Goal: Information Seeking & Learning: Check status

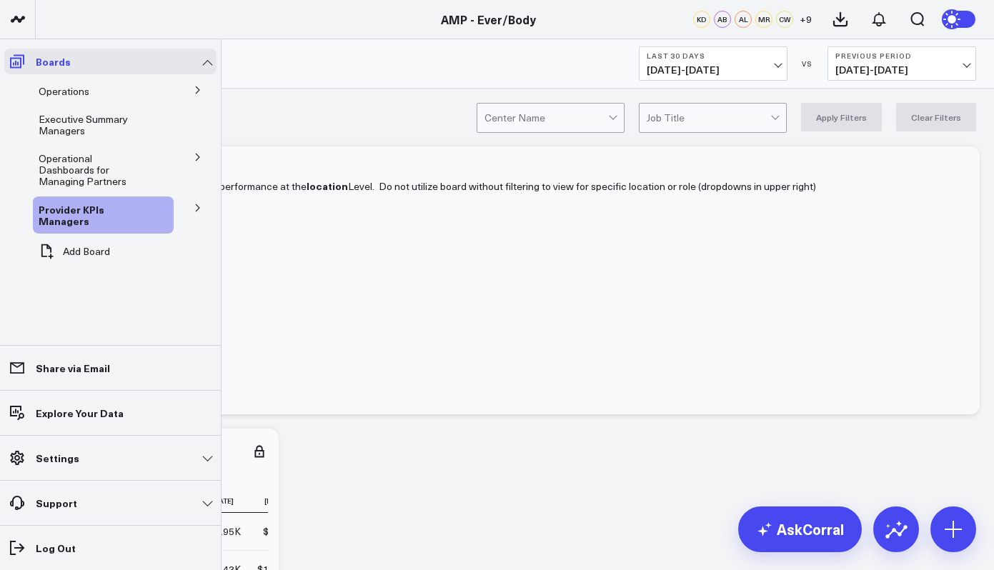
click at [23, 65] on icon at bounding box center [17, 61] width 17 height 17
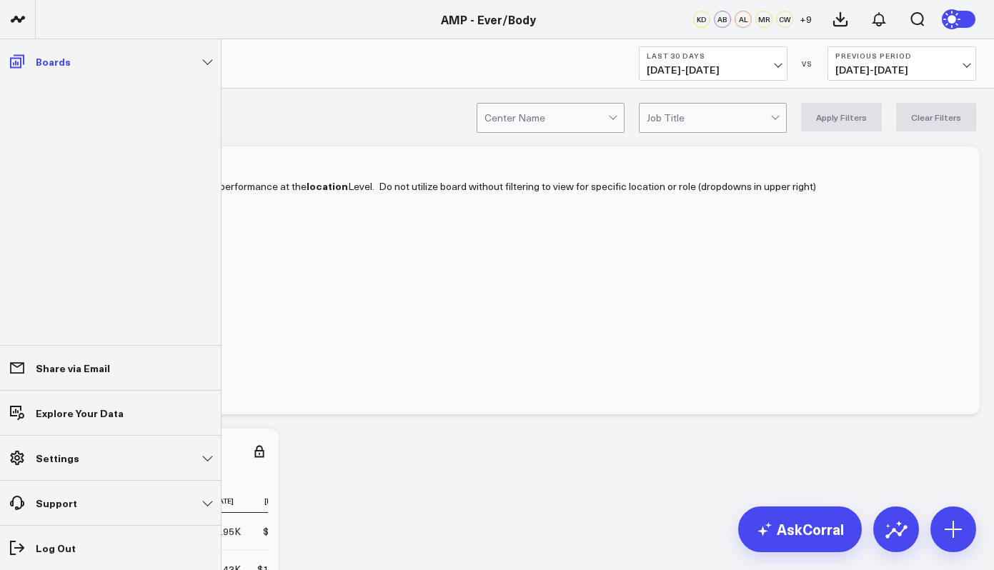
click at [98, 61] on link "Boards" at bounding box center [110, 62] width 212 height 26
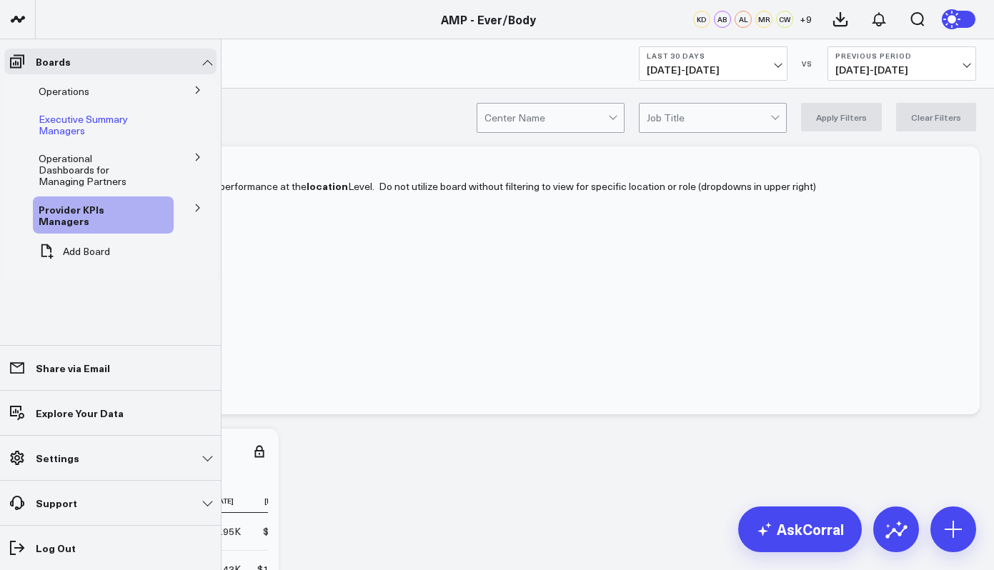
click at [94, 121] on span "Executive Summary Managers" at bounding box center [83, 124] width 89 height 25
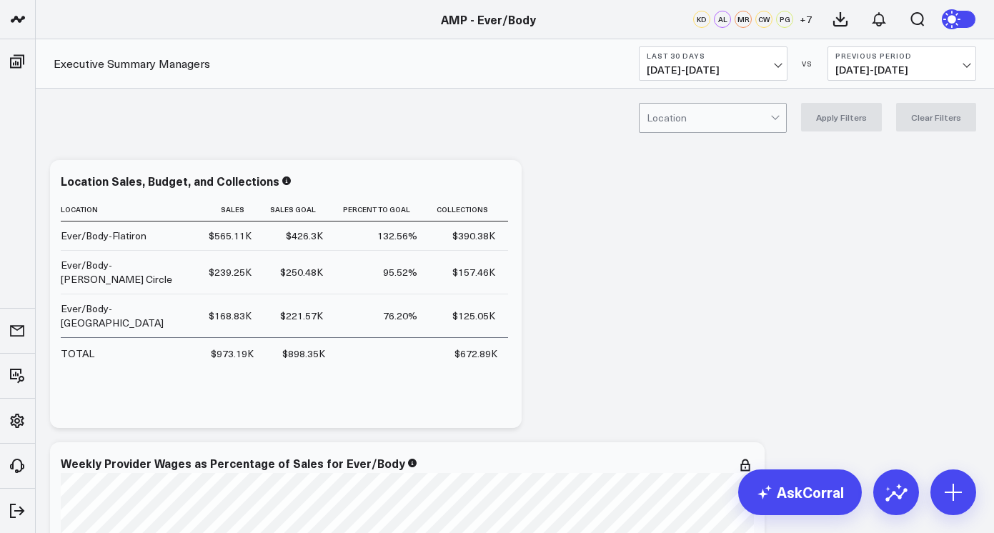
click at [787, 57] on div "Last 30 Days [DATE] - [DATE] VS Previous Period [DATE] - [DATE]" at bounding box center [807, 63] width 337 height 34
click at [782, 66] on button "Last 30 Days [DATE] - [DATE]" at bounding box center [713, 63] width 149 height 34
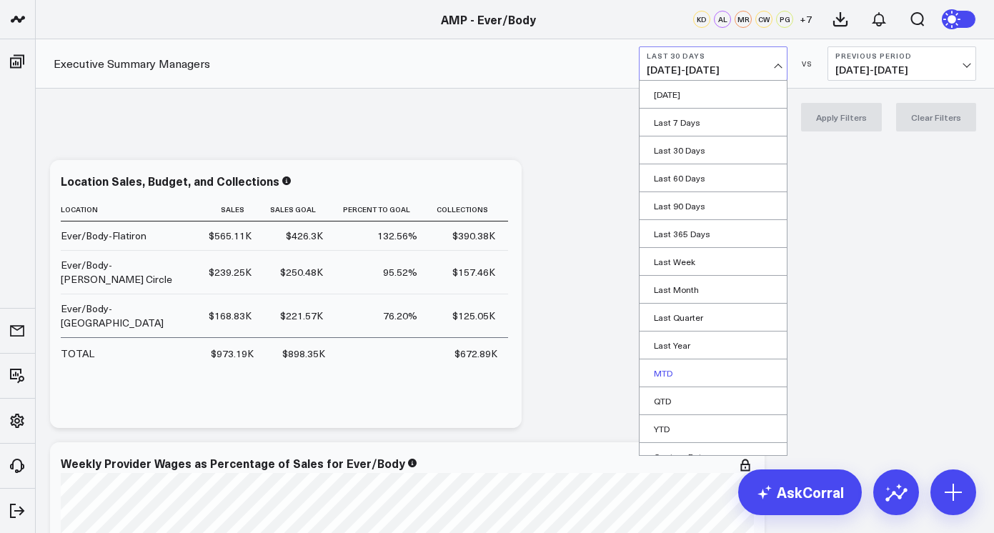
click at [682, 373] on link "MTD" at bounding box center [712, 372] width 147 height 27
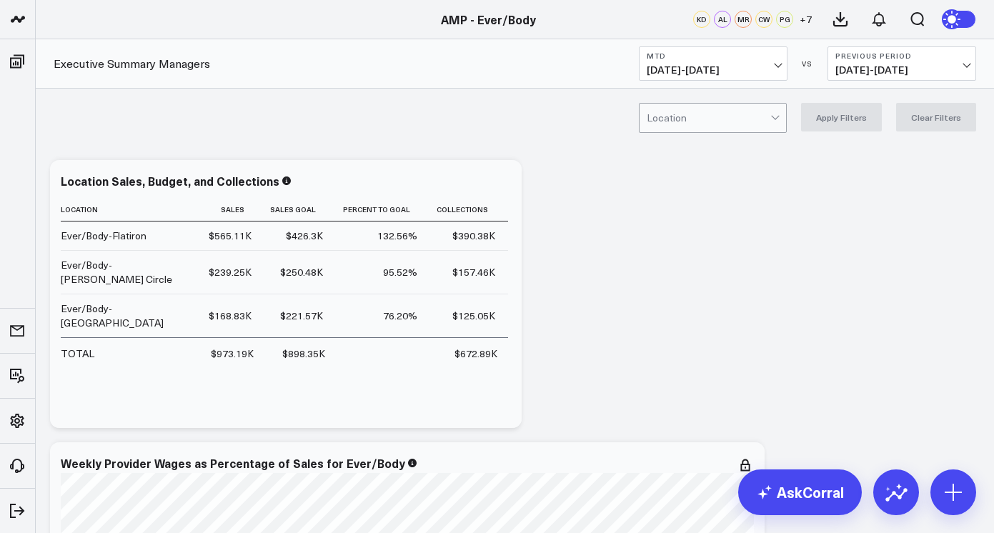
click at [725, 67] on span "[DATE] - [DATE]" at bounding box center [713, 69] width 133 height 11
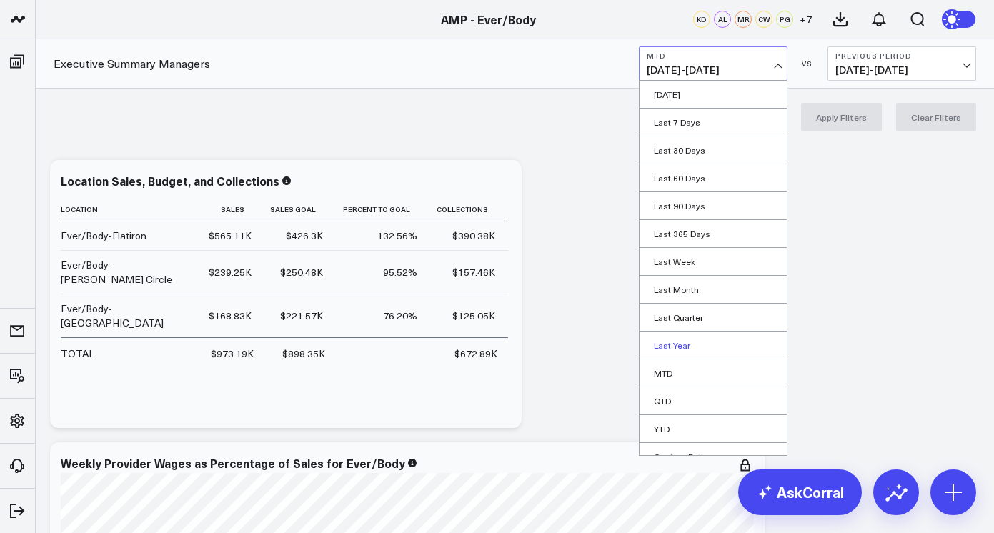
scroll to position [15, 0]
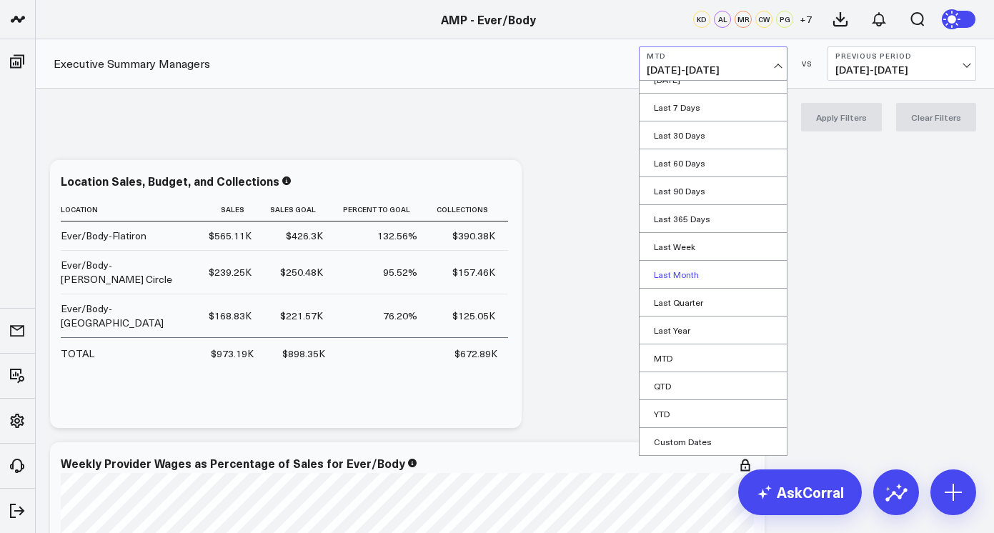
click at [697, 271] on link "Last Month" at bounding box center [712, 274] width 147 height 27
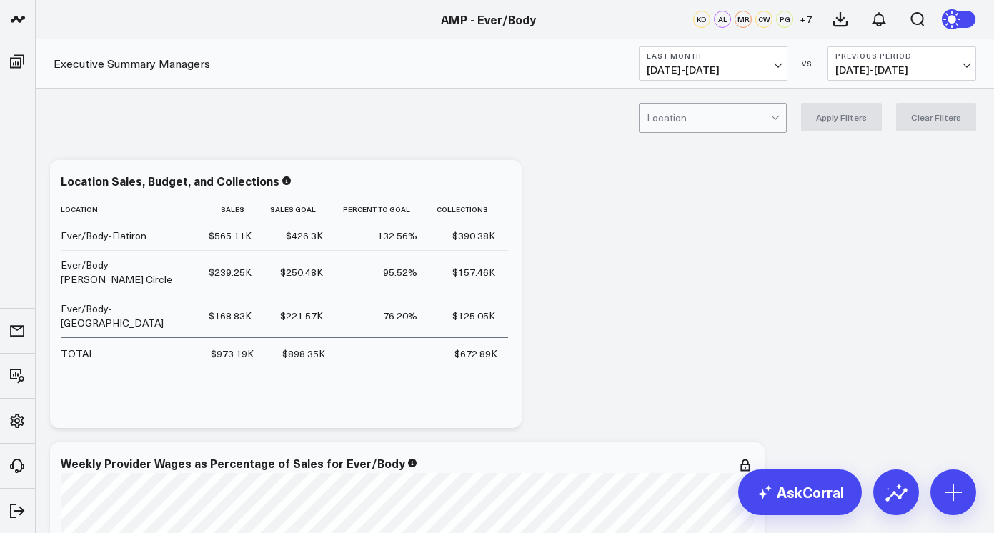
click at [768, 64] on span "[DATE] - [DATE]" at bounding box center [713, 69] width 133 height 11
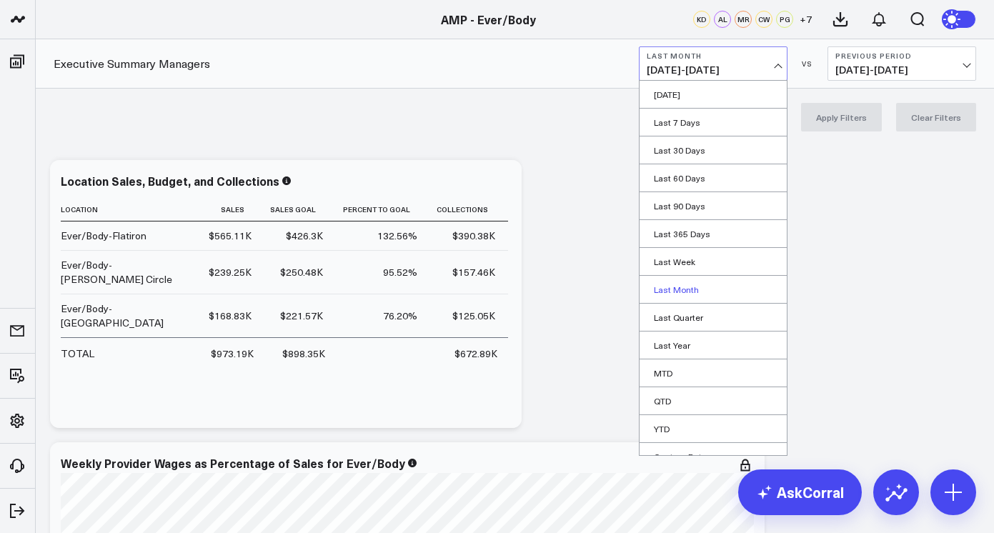
scroll to position [15, 0]
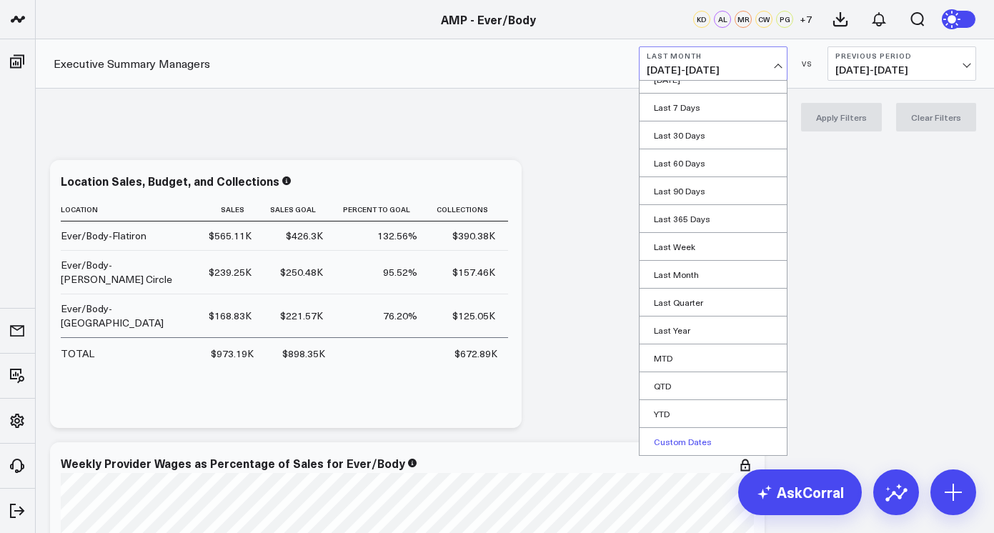
click at [685, 449] on link "Custom Dates" at bounding box center [712, 441] width 147 height 27
select select "9"
select select "2025"
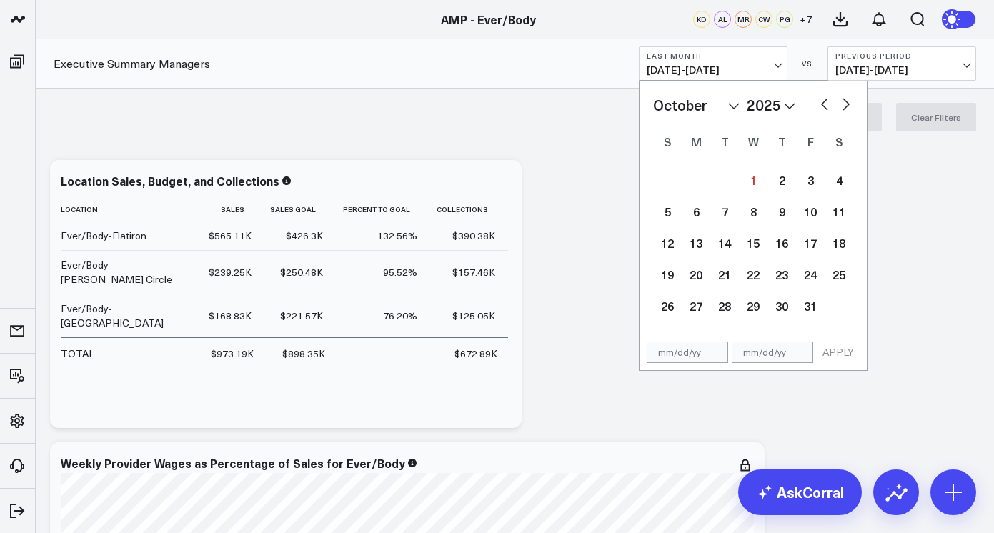
click at [825, 106] on button "button" at bounding box center [824, 102] width 14 height 17
select select "8"
select select "2025"
click at [822, 104] on button "button" at bounding box center [824, 102] width 14 height 17
select select "7"
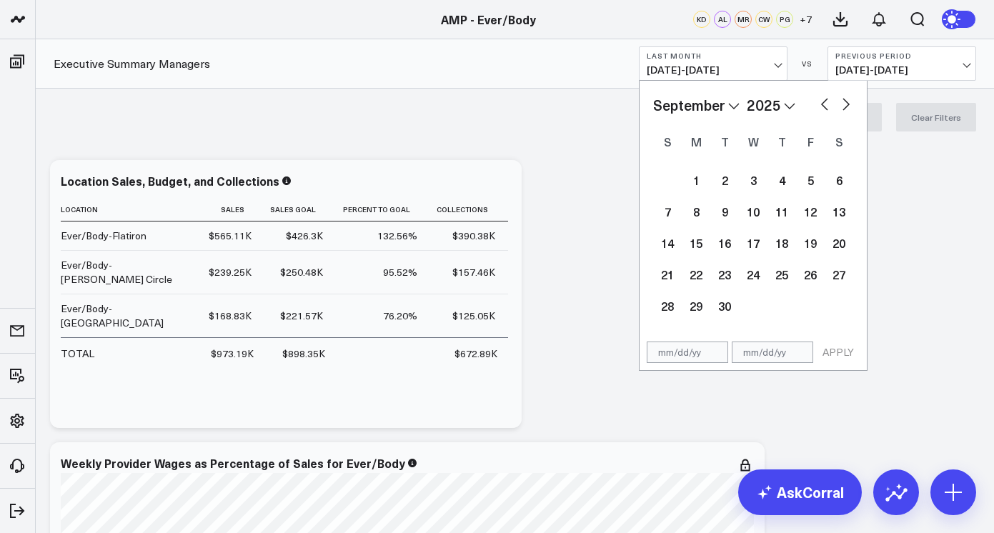
select select "2025"
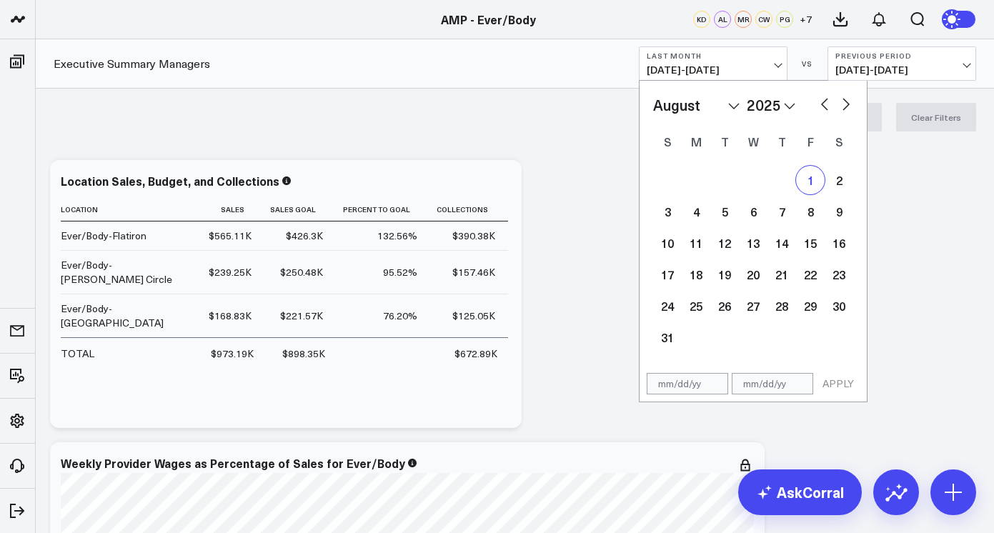
click at [814, 171] on div "1" at bounding box center [810, 180] width 29 height 29
type input "[DATE]"
select select "7"
select select "2025"
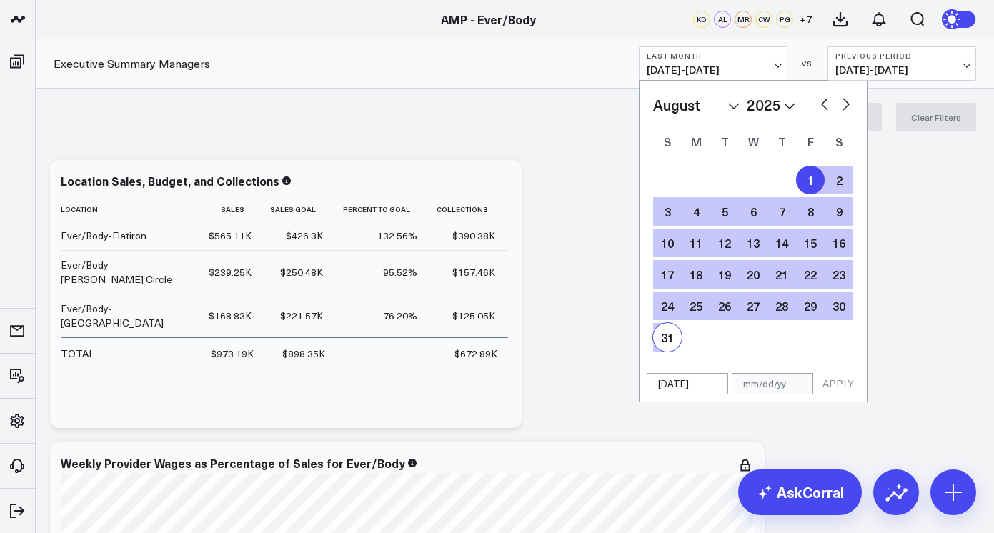
click at [674, 337] on div "31" at bounding box center [667, 337] width 29 height 29
type input "[DATE]"
select select "7"
select select "2025"
click at [833, 391] on button "APPLY" at bounding box center [838, 383] width 43 height 21
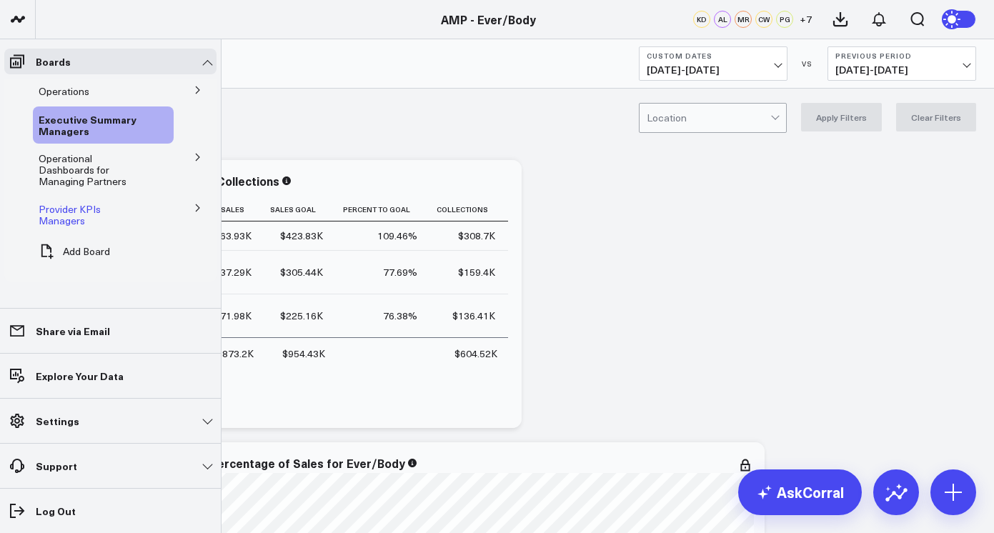
click at [101, 202] on span "Provider KPIs Managers" at bounding box center [70, 214] width 62 height 25
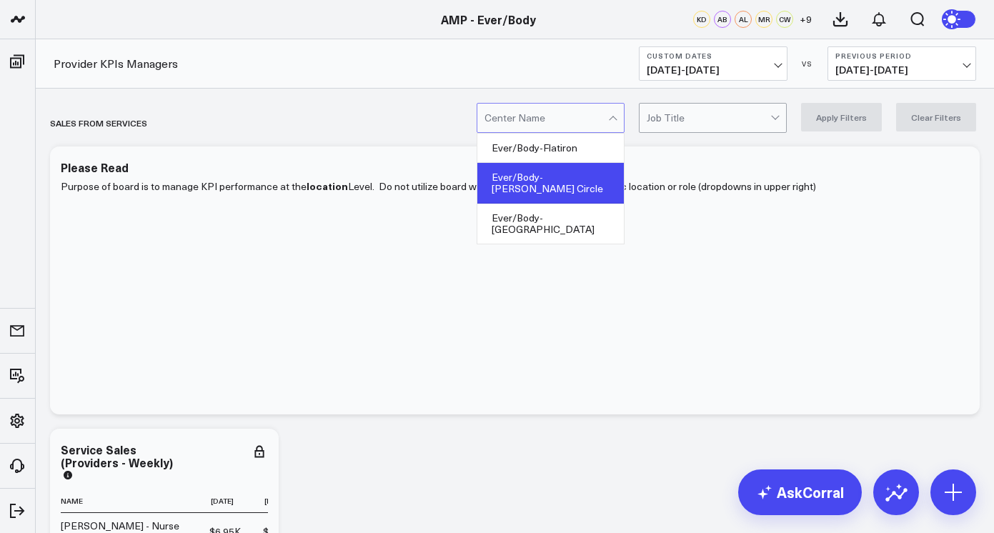
click at [574, 180] on div "Ever/Body-[PERSON_NAME] Circle" at bounding box center [550, 183] width 146 height 41
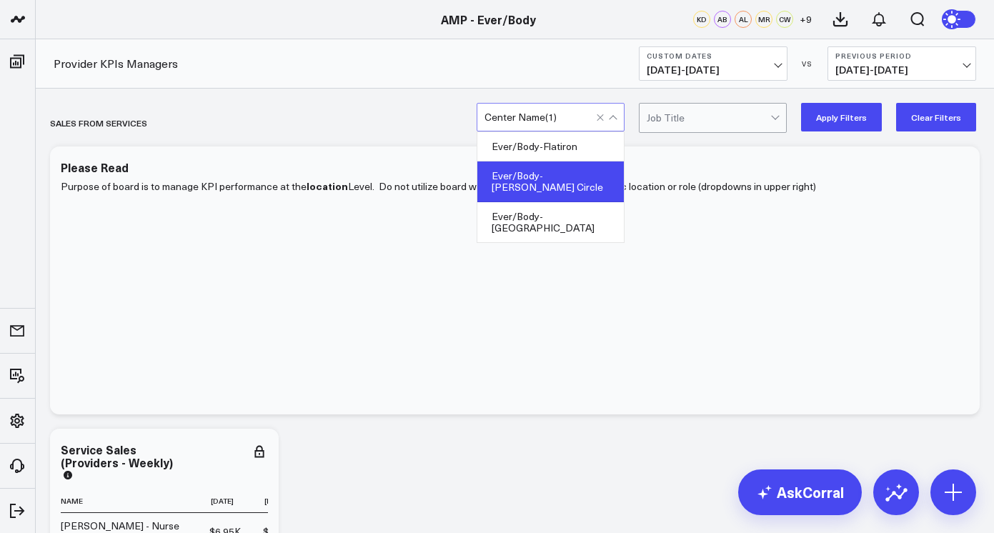
click at [569, 174] on div "Ever/Body-[PERSON_NAME] Circle" at bounding box center [550, 181] width 146 height 41
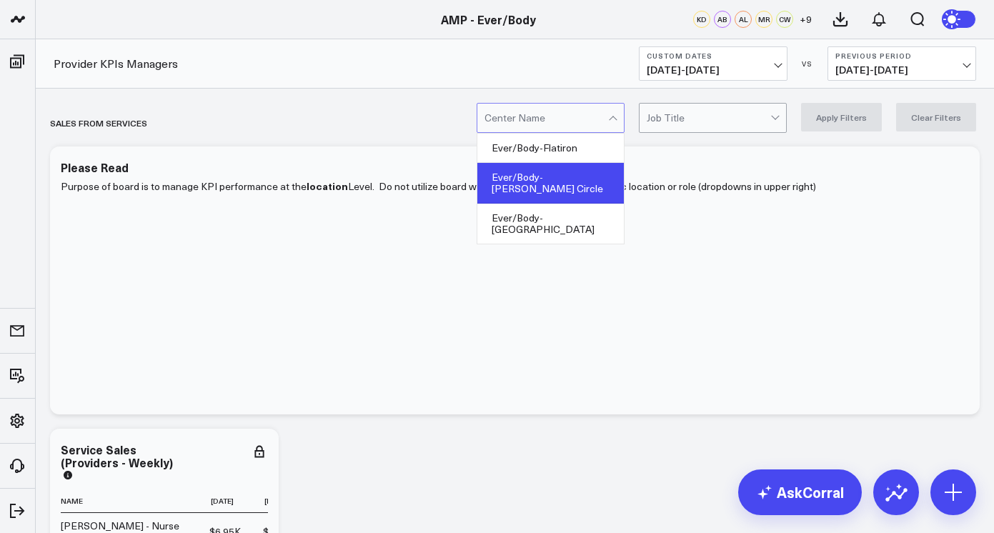
click at [592, 173] on div "Ever/Body-[PERSON_NAME] Circle" at bounding box center [550, 183] width 146 height 41
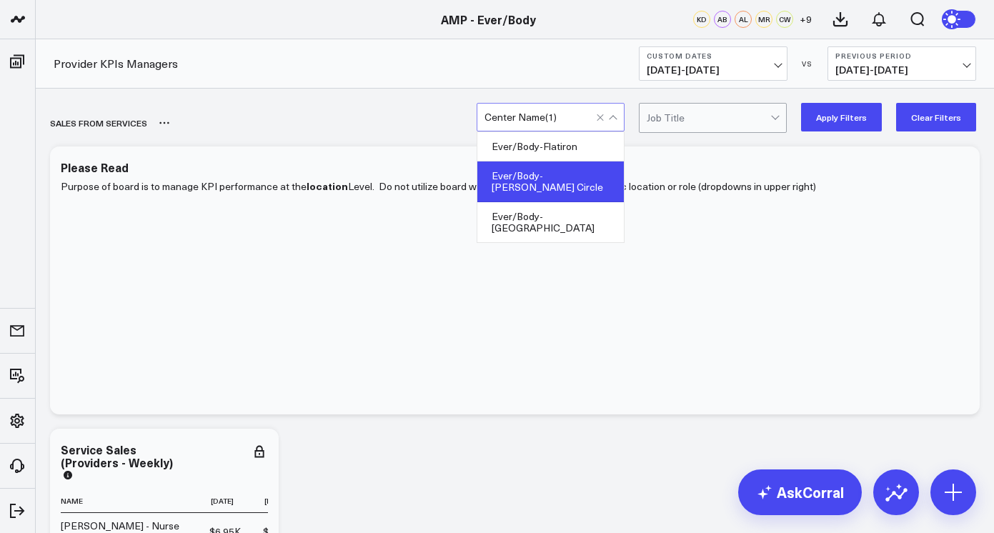
click at [692, 134] on div "SALES FROM SERVICES" at bounding box center [432, 122] width 765 height 33
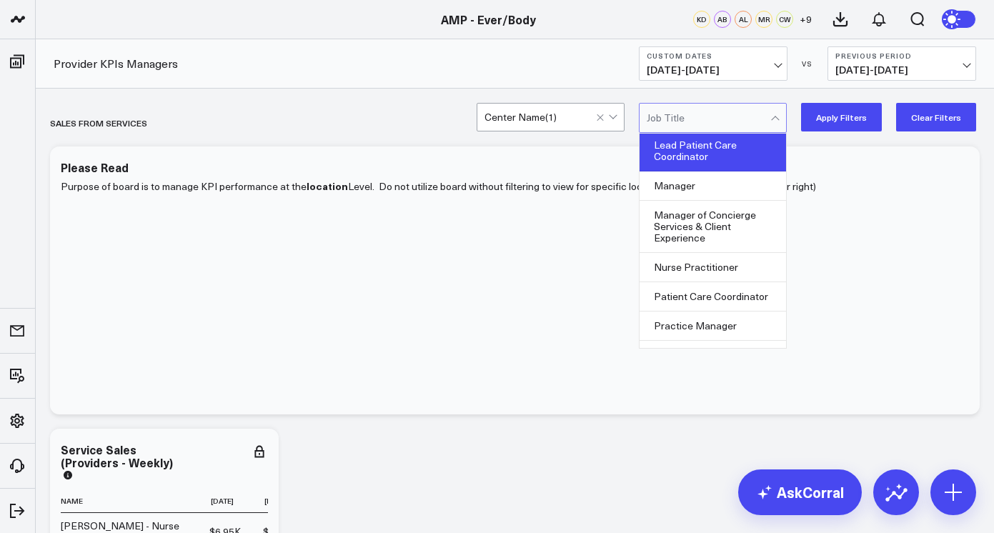
scroll to position [94, 0]
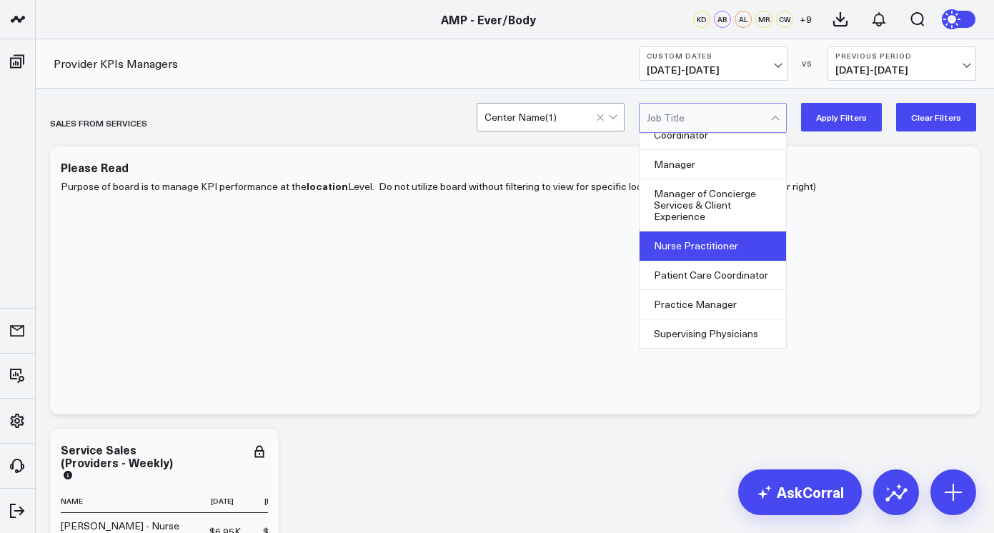
click at [689, 247] on div "Nurse Practitioner" at bounding box center [712, 245] width 146 height 29
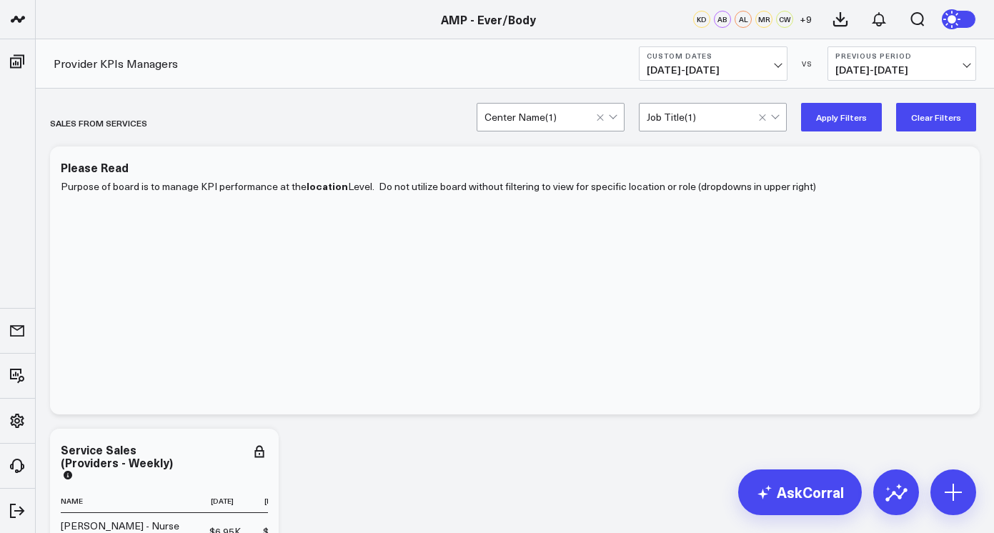
click at [617, 85] on div "Provider KPIs Managers Custom Dates [DATE] - [DATE] VS Previous Period [DATE] -…" at bounding box center [515, 63] width 958 height 49
click at [782, 64] on button "Custom Dates [DATE] - [DATE]" at bounding box center [713, 63] width 149 height 34
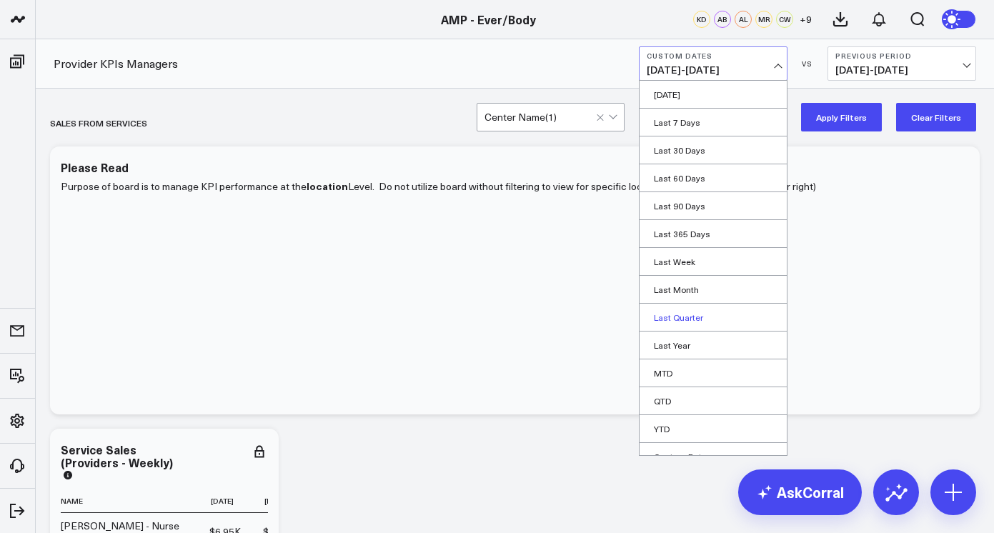
scroll to position [15, 0]
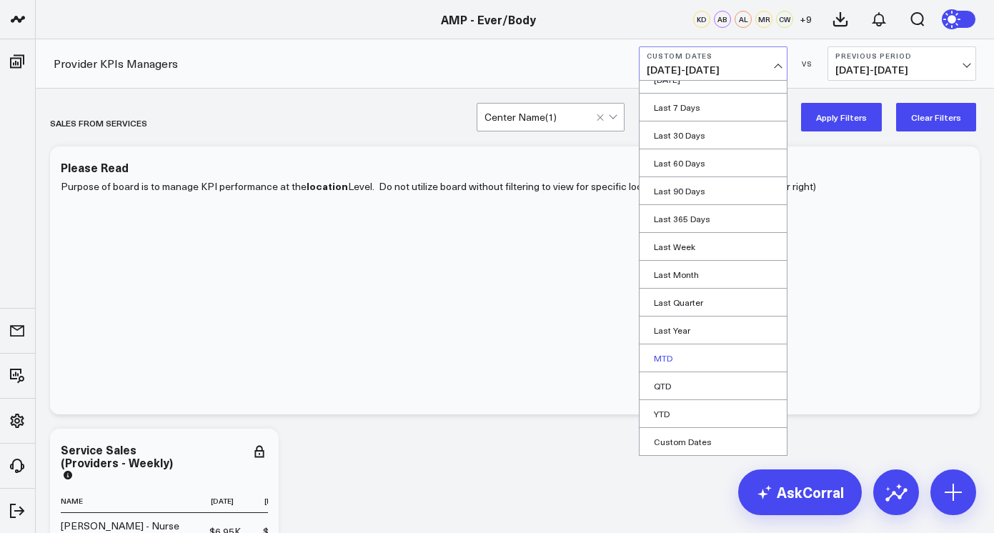
click at [660, 362] on link "MTD" at bounding box center [712, 357] width 147 height 27
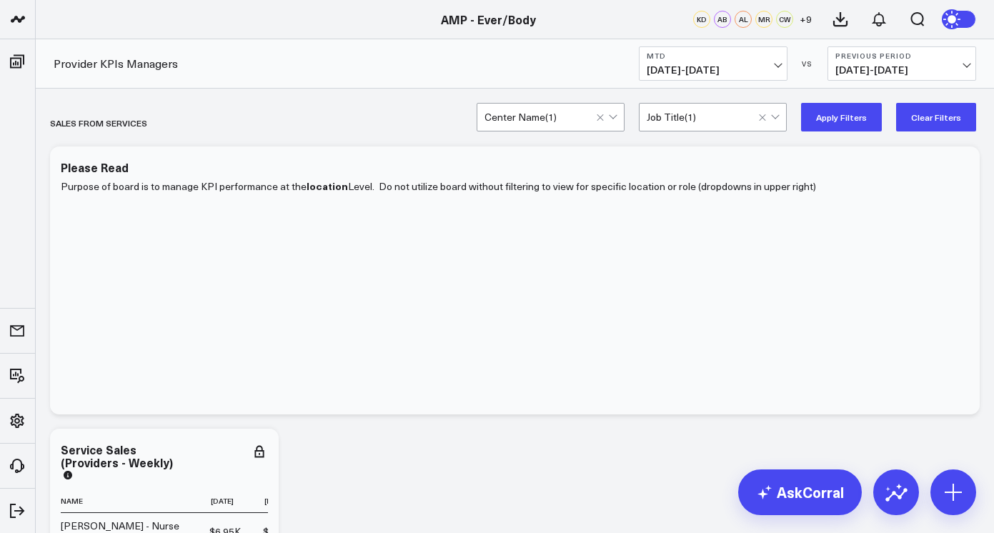
click at [872, 115] on button "Apply Filters" at bounding box center [841, 117] width 81 height 29
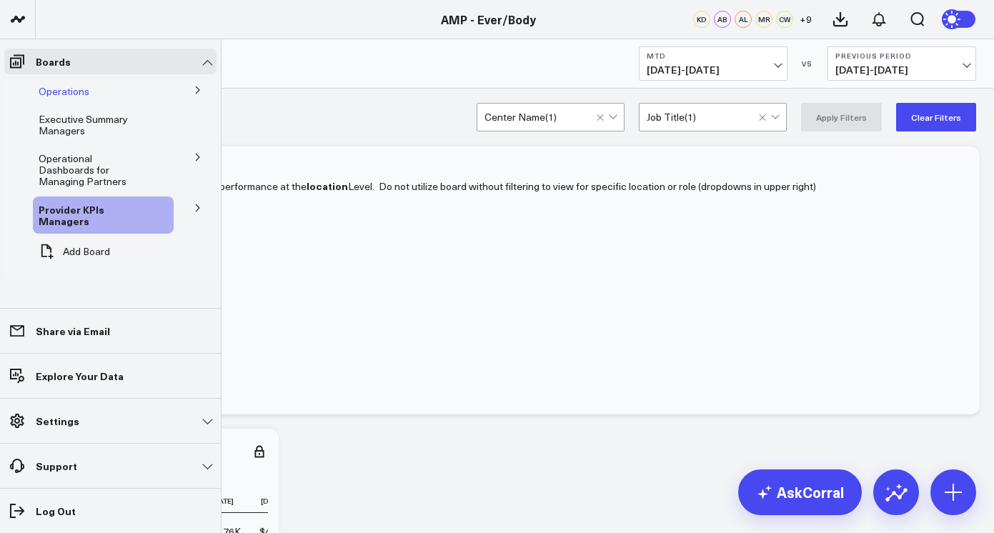
click at [161, 94] on div "Operations" at bounding box center [103, 92] width 141 height 26
click at [181, 164] on button at bounding box center [197, 156] width 37 height 21
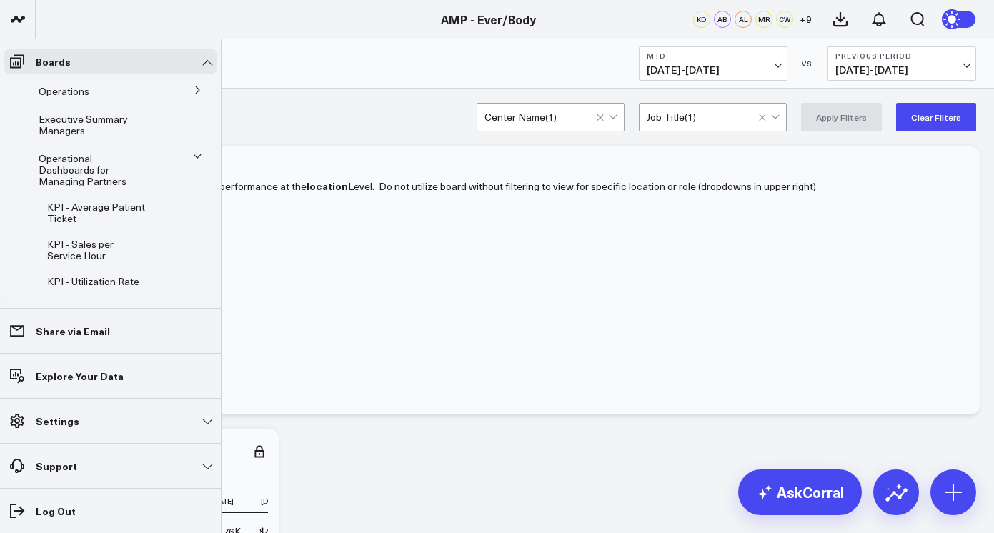
click at [193, 160] on icon at bounding box center [197, 156] width 9 height 9
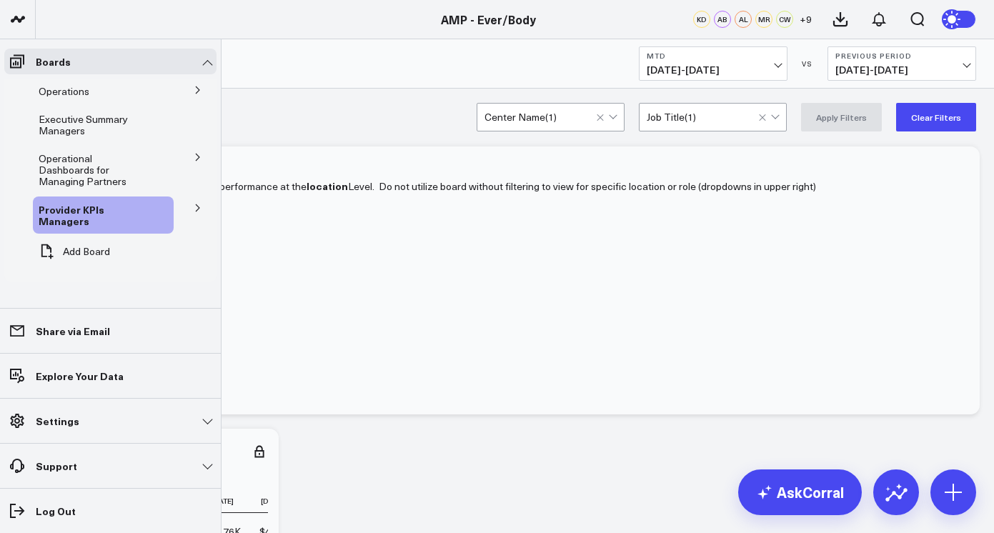
click at [184, 199] on button at bounding box center [197, 206] width 37 height 21
click at [119, 238] on icon at bounding box center [127, 246] width 17 height 17
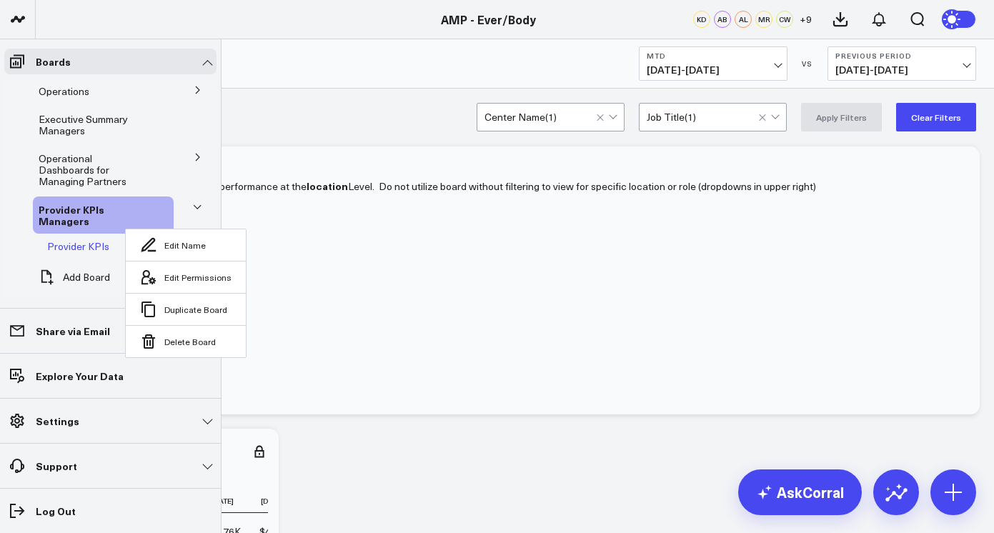
click at [69, 239] on span "Provider KPIs" at bounding box center [78, 246] width 62 height 14
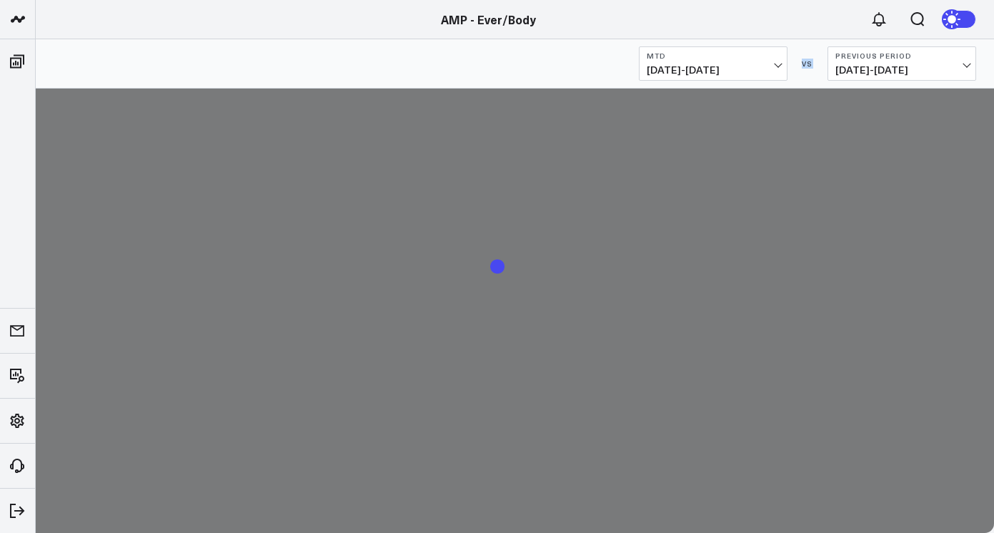
click at [69, 222] on body "AMP - Ever/Body AMP - Ever/Body MTD [DATE] - [DATE] VS Previous Period [DATE] -…" at bounding box center [497, 266] width 994 height 533
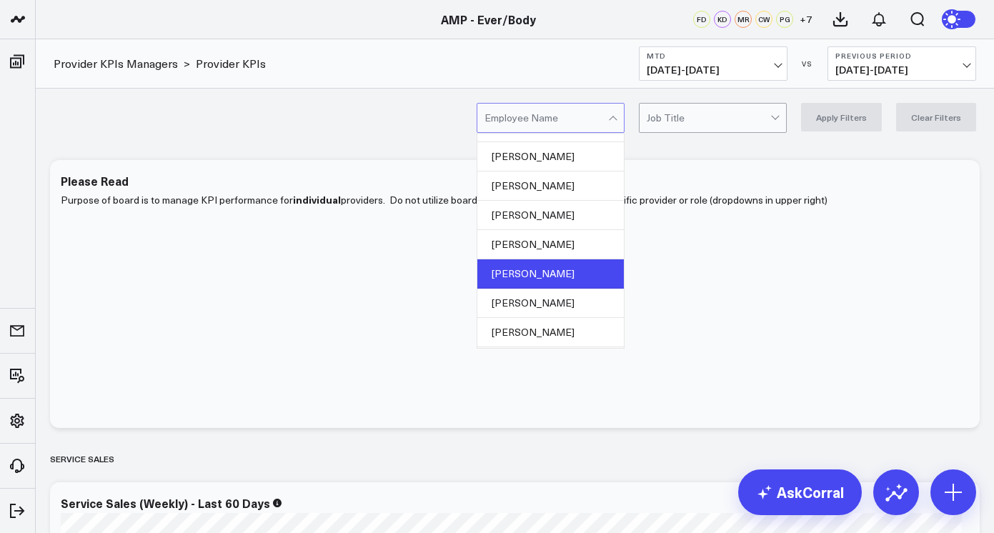
scroll to position [264, 0]
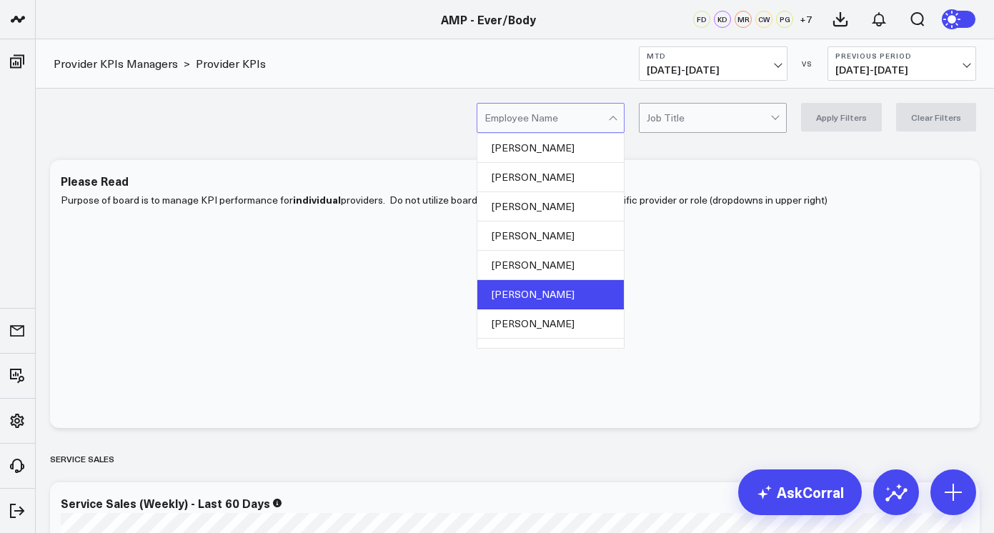
click at [568, 296] on div "[PERSON_NAME]" at bounding box center [550, 294] width 146 height 29
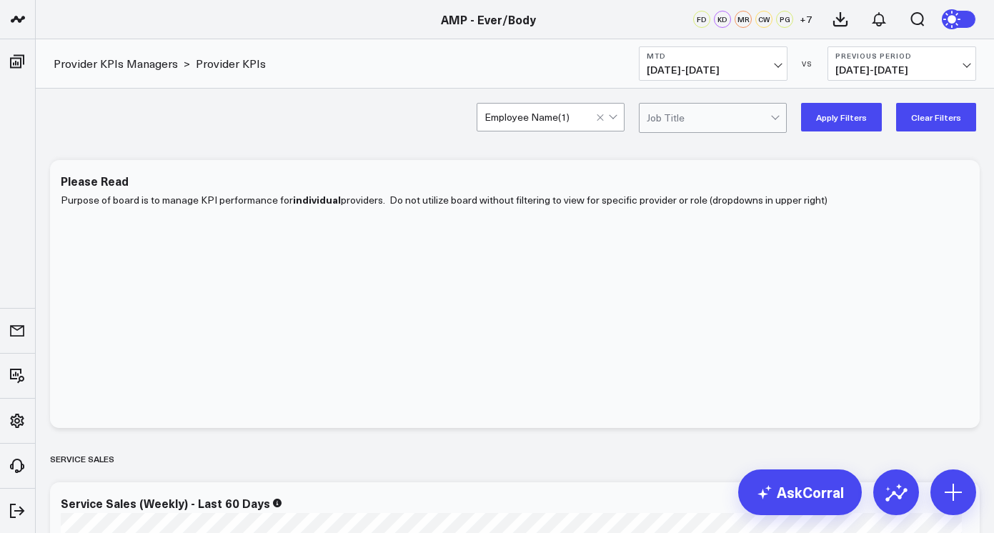
click at [767, 64] on span "[DATE] - [DATE]" at bounding box center [713, 69] width 133 height 11
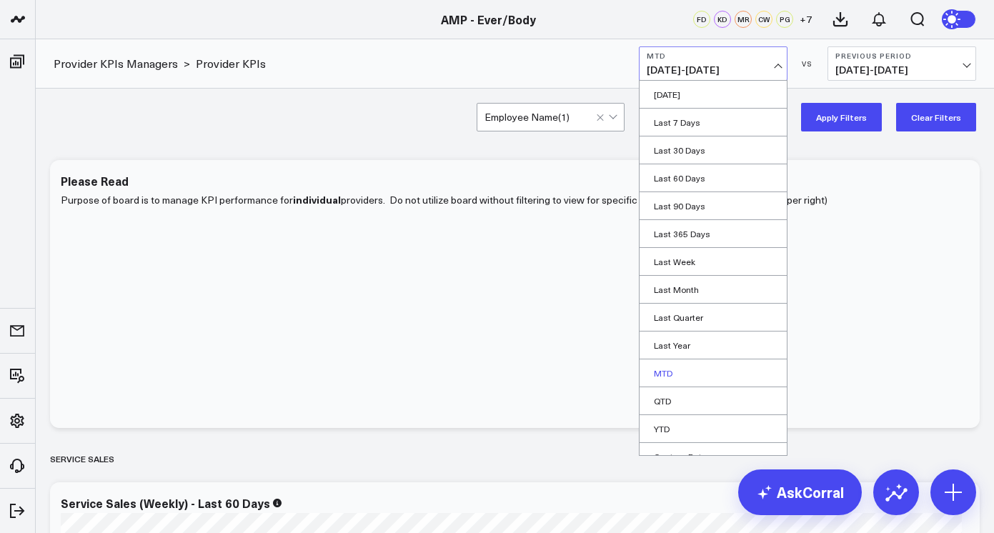
click at [674, 379] on link "MTD" at bounding box center [712, 372] width 147 height 27
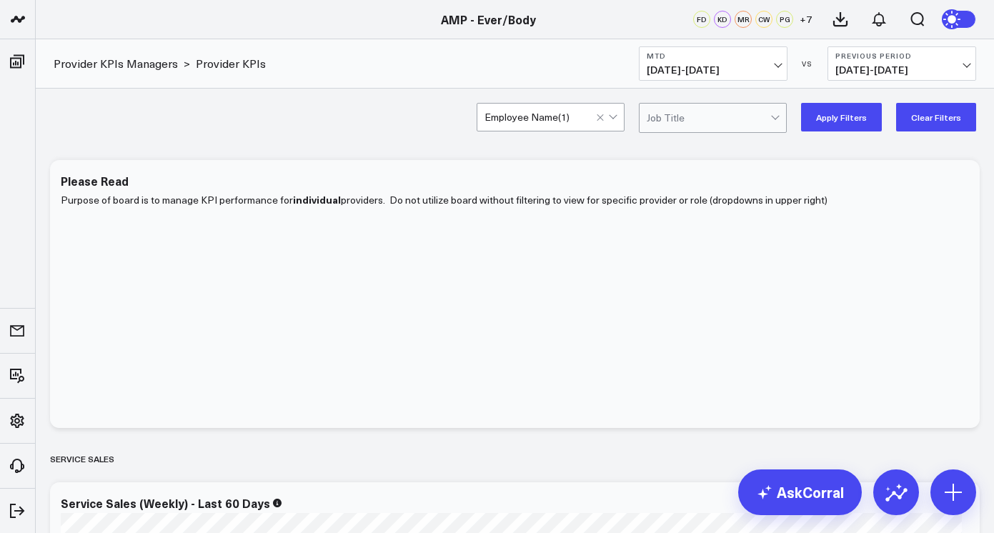
click at [844, 123] on button "Apply Filters" at bounding box center [841, 117] width 81 height 29
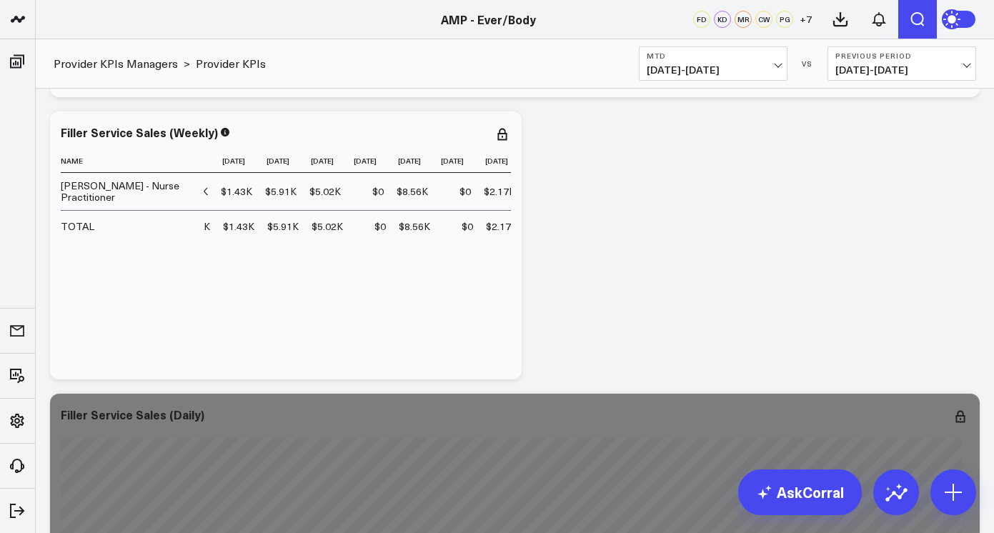
scroll to position [0, 204]
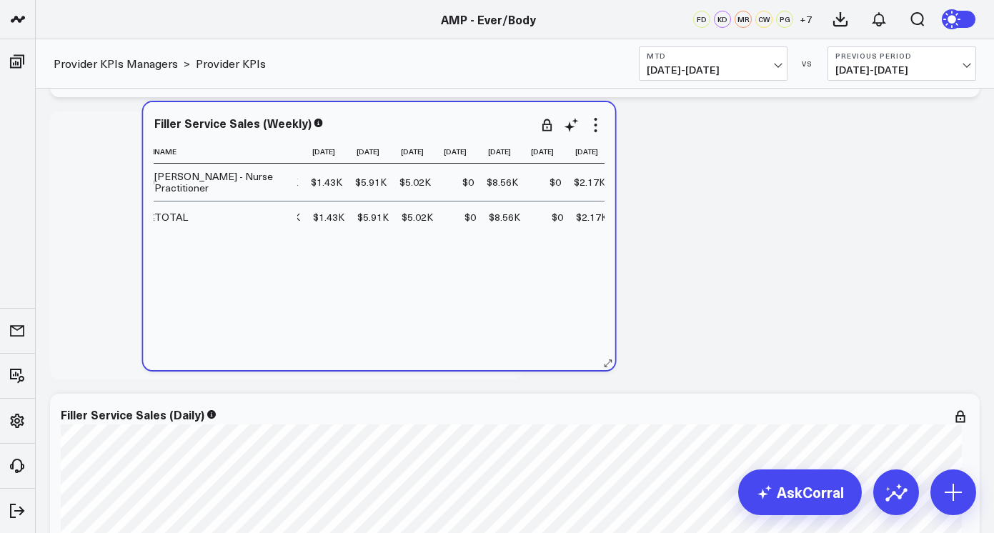
drag, startPoint x: 523, startPoint y: 239, endPoint x: 564, endPoint y: 229, distance: 41.8
click at [564, 229] on div "Filler Service Sales (Weekly) Name [DATE] [DATE] [DATE] [DATE] [DATE] [DATE] [D…" at bounding box center [380, 236] width 472 height 268
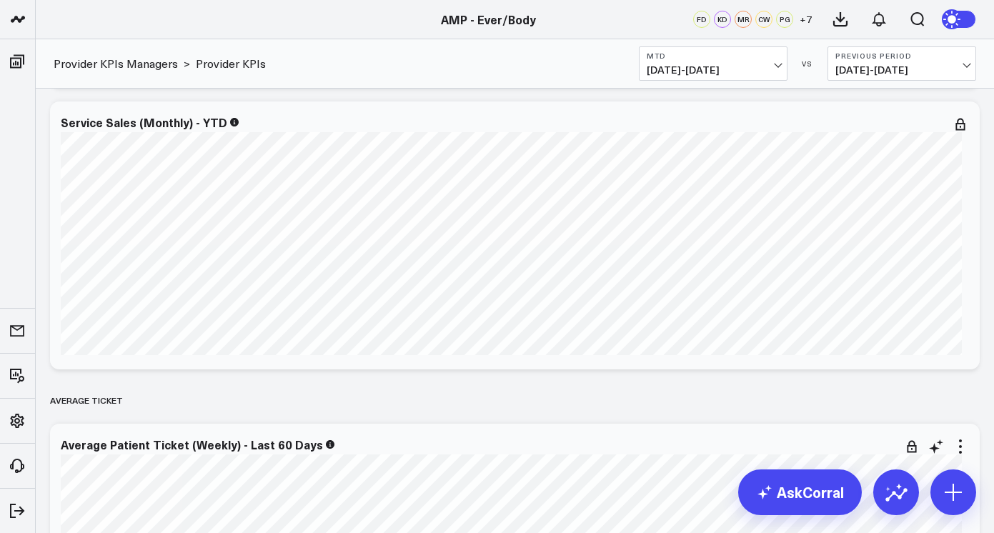
scroll to position [689, 0]
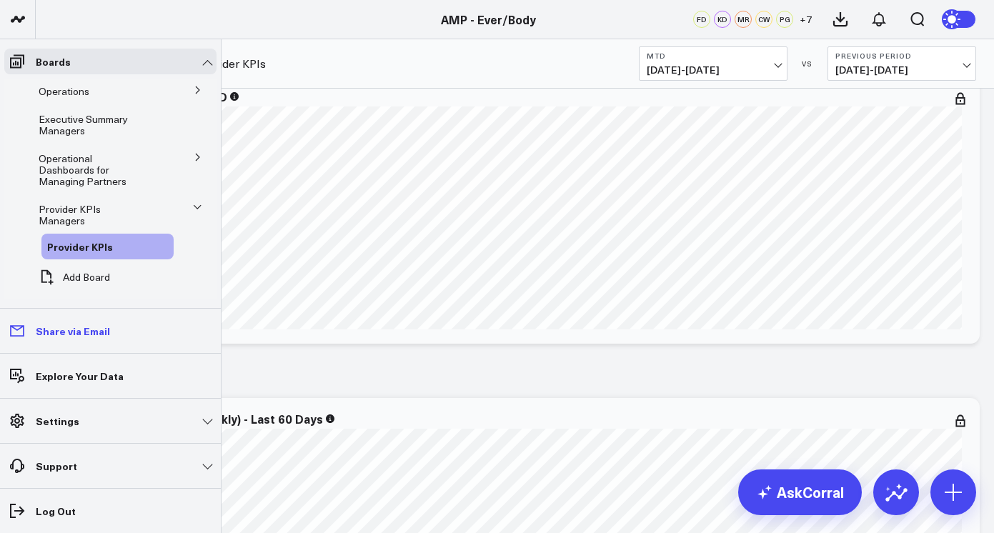
click at [123, 338] on link "Share via Email" at bounding box center [110, 331] width 212 height 26
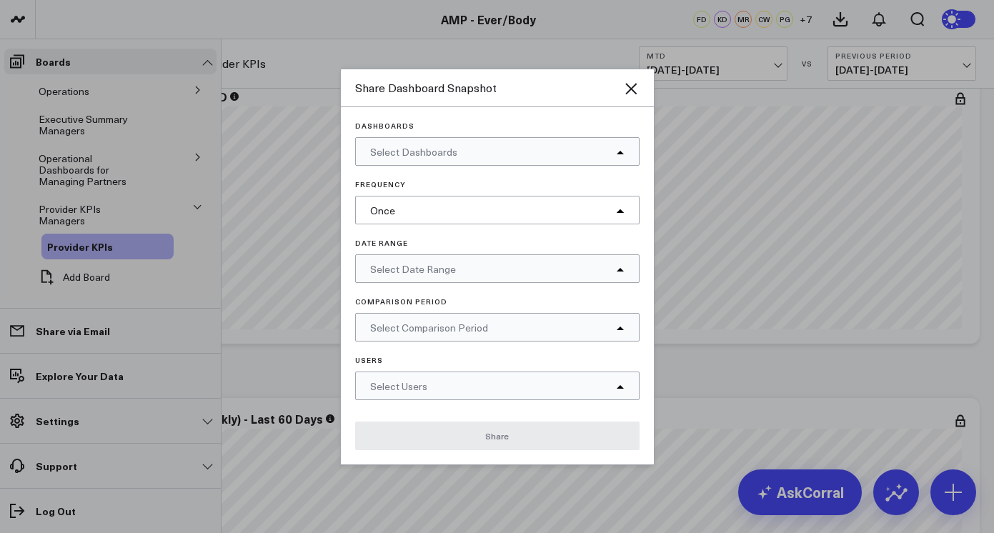
click at [616, 150] on icon at bounding box center [620, 152] width 9 height 9
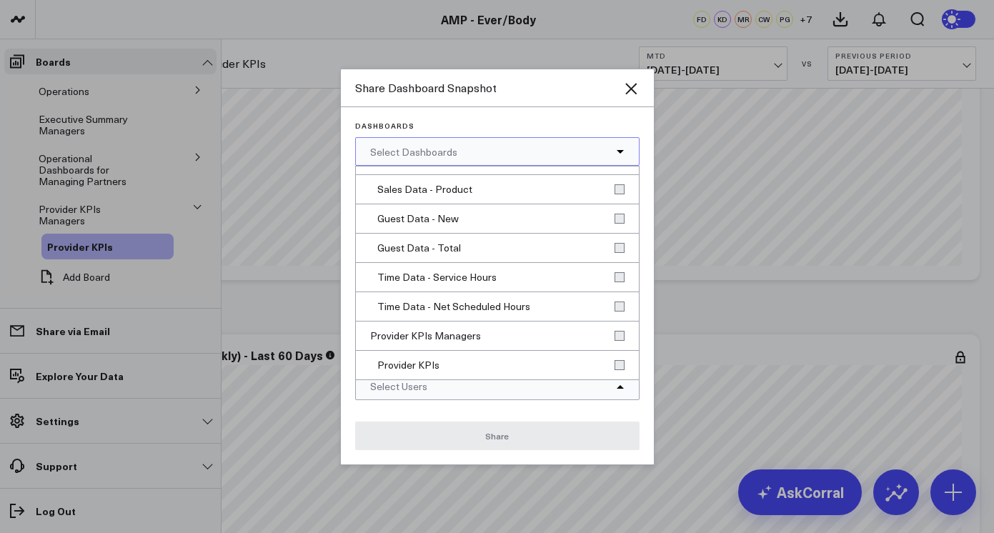
scroll to position [836, 0]
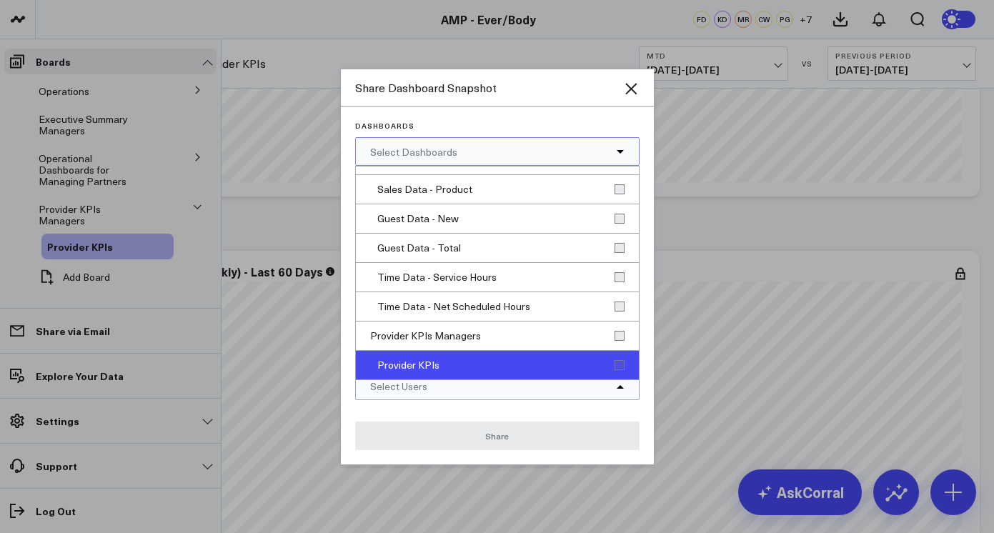
click at [488, 353] on div "Provider KPIs" at bounding box center [497, 365] width 283 height 29
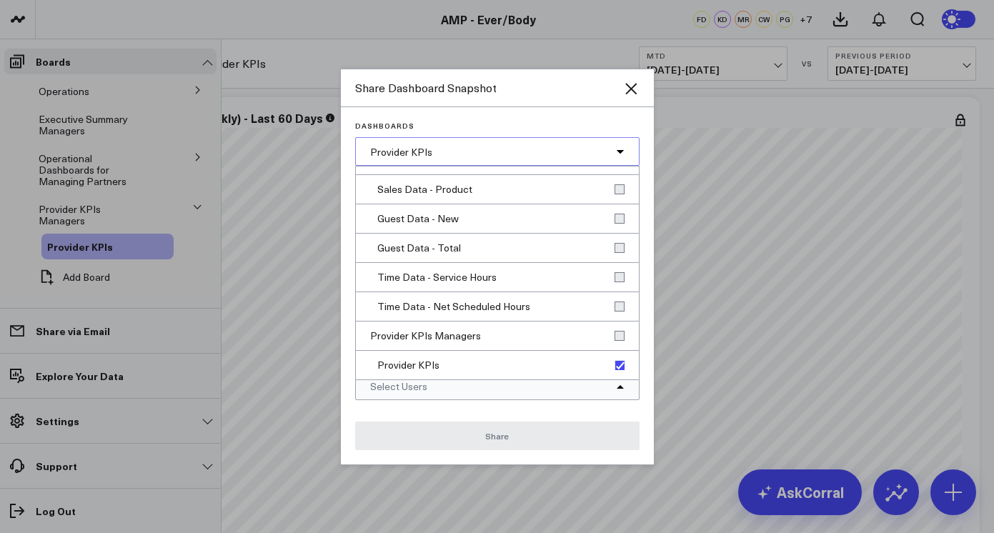
click at [619, 154] on icon at bounding box center [620, 152] width 9 height 9
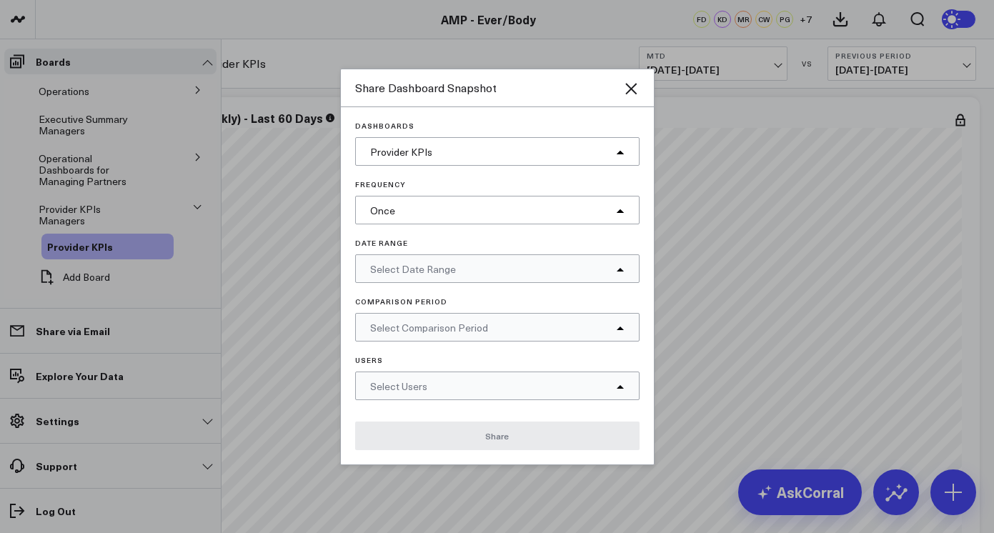
click at [534, 211] on div "Once" at bounding box center [497, 210] width 284 height 29
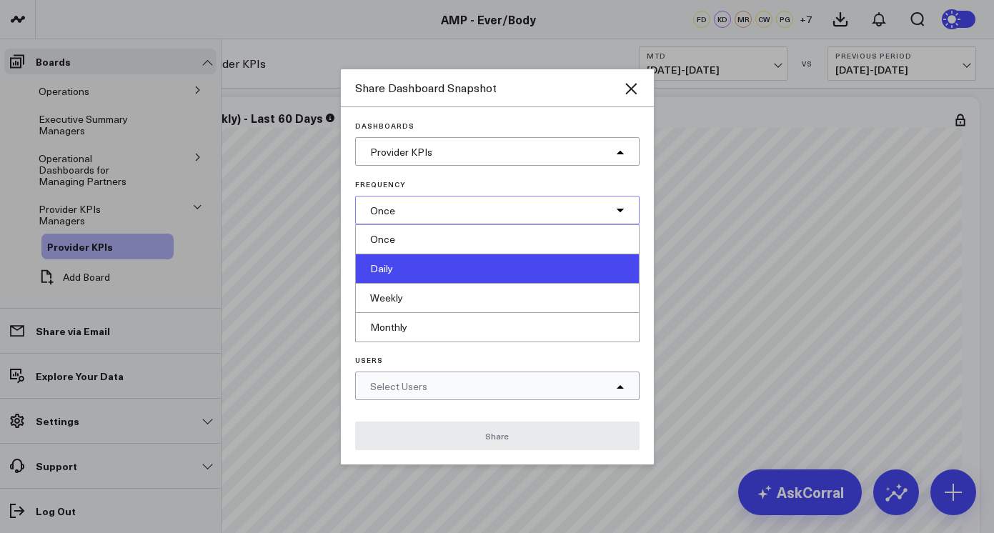
click at [508, 261] on div "Daily" at bounding box center [497, 268] width 283 height 29
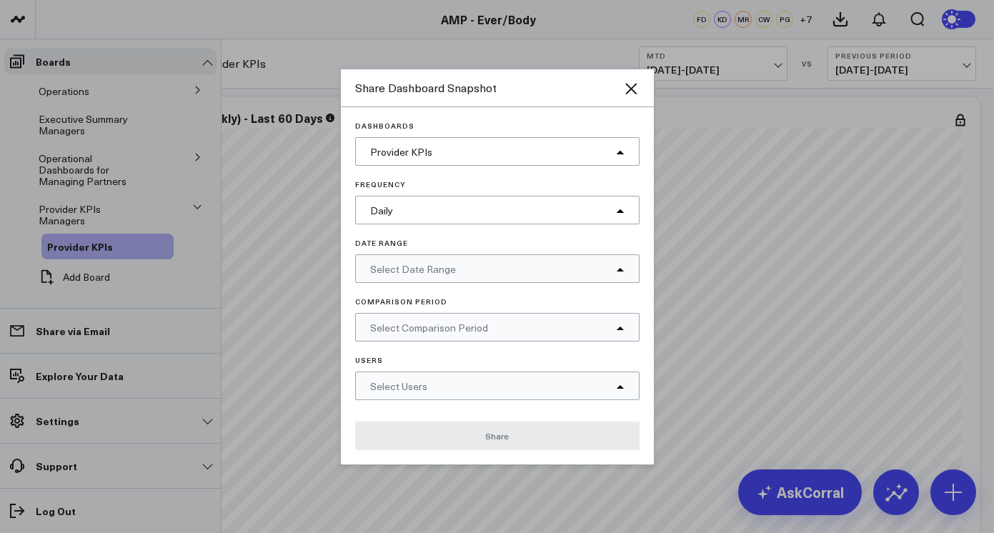
click at [508, 268] on div "Select Date Range" at bounding box center [497, 268] width 284 height 29
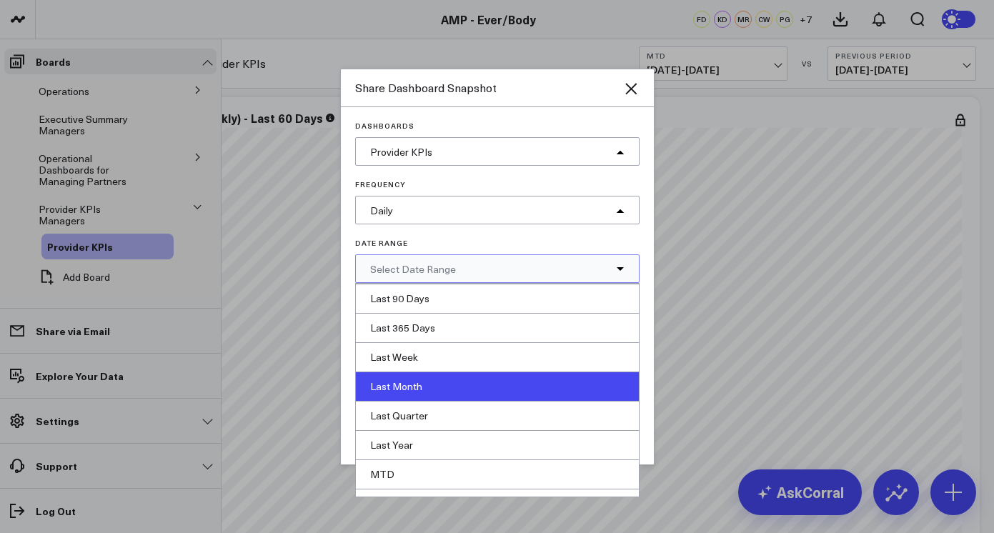
scroll to position [167, 0]
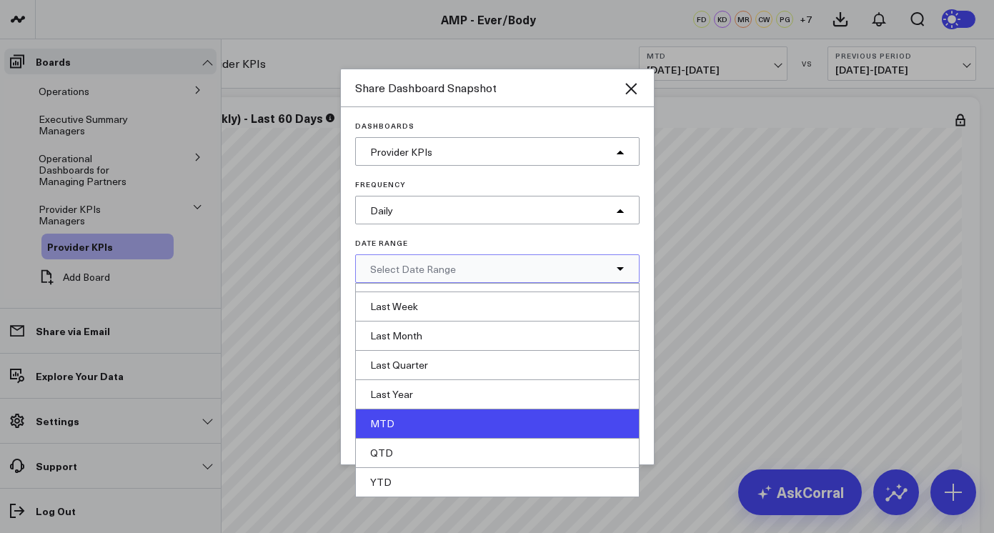
click at [474, 414] on div "MTD" at bounding box center [497, 423] width 283 height 29
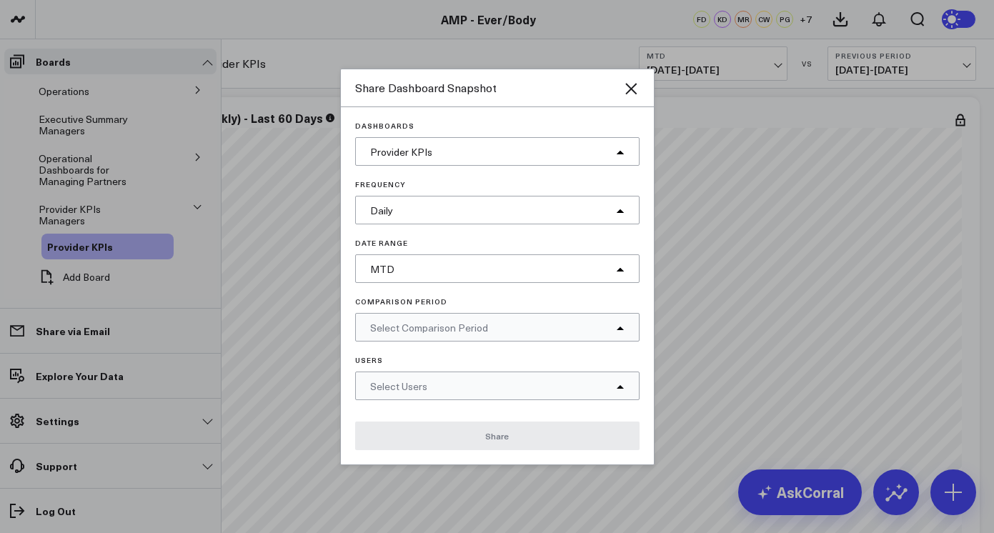
click at [489, 325] on div "Select Comparison Period" at bounding box center [497, 327] width 284 height 29
click at [501, 295] on div "Dashboards Provider KPIs Frequency Daily Date Range MTD Comparison Period Selec…" at bounding box center [497, 260] width 284 height 279
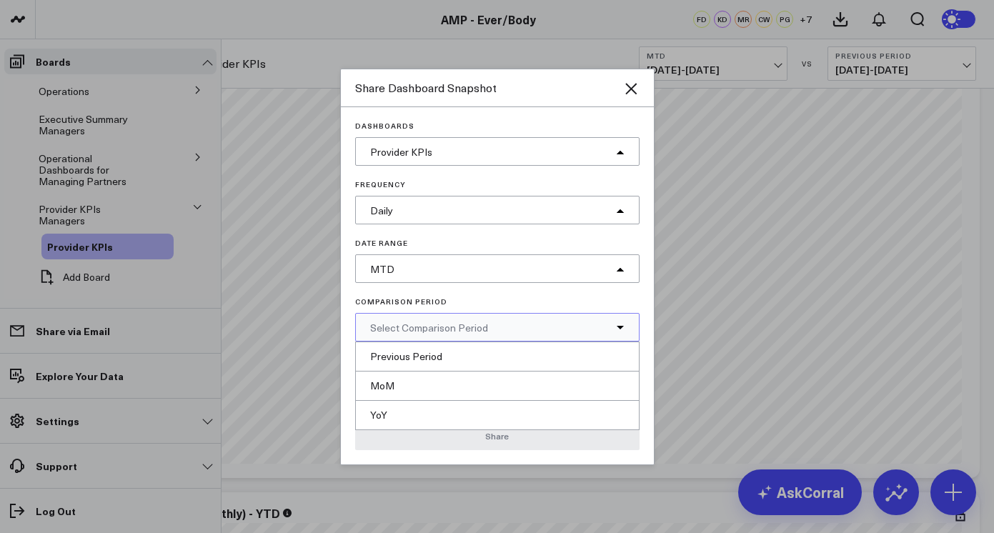
scroll to position [1175, 0]
click at [595, 298] on p "Comparison Period" at bounding box center [497, 301] width 284 height 9
click at [624, 322] on div "Select Comparison Period" at bounding box center [497, 327] width 284 height 29
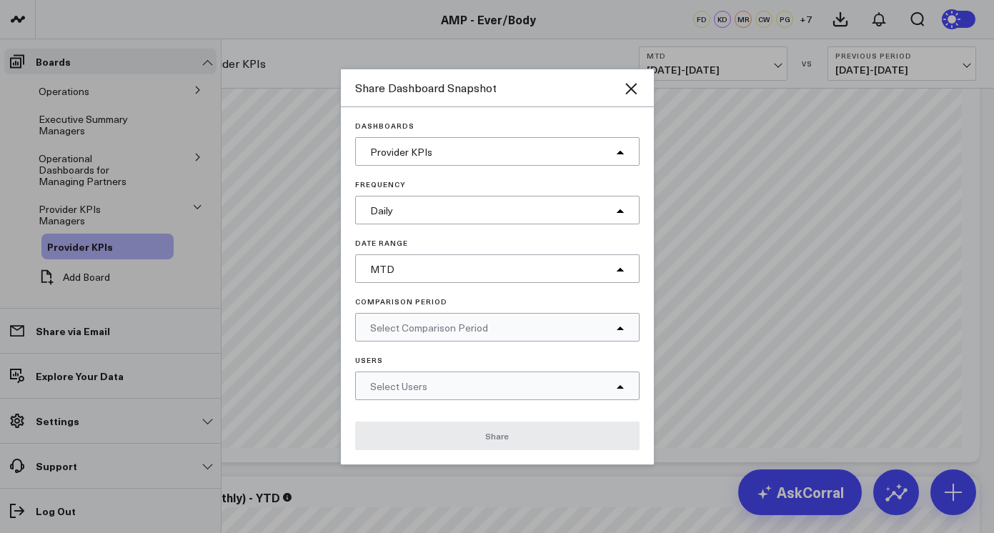
scroll to position [1272, 0]
click at [569, 387] on div "Select Users" at bounding box center [497, 386] width 284 height 29
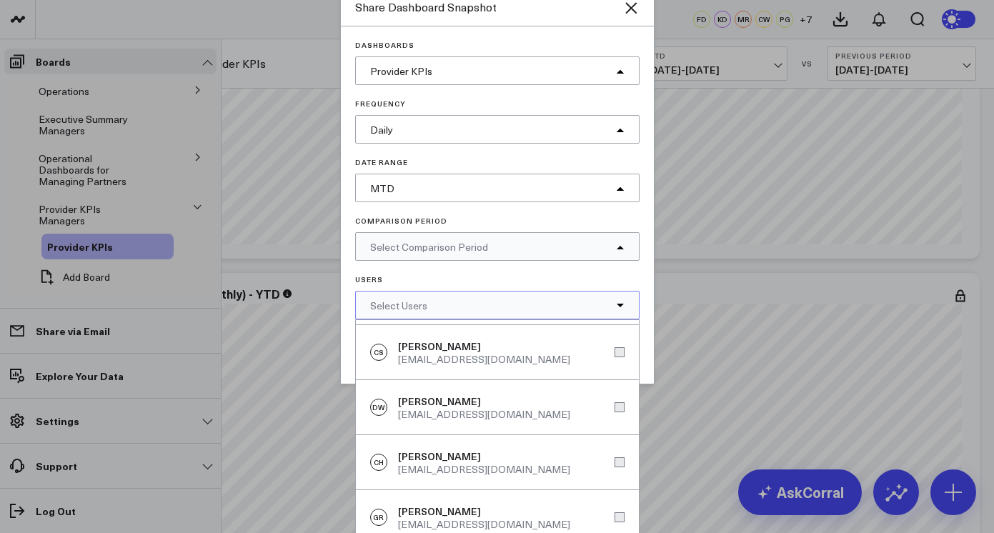
scroll to position [1390, 0]
click at [558, 275] on p "Users" at bounding box center [497, 279] width 284 height 9
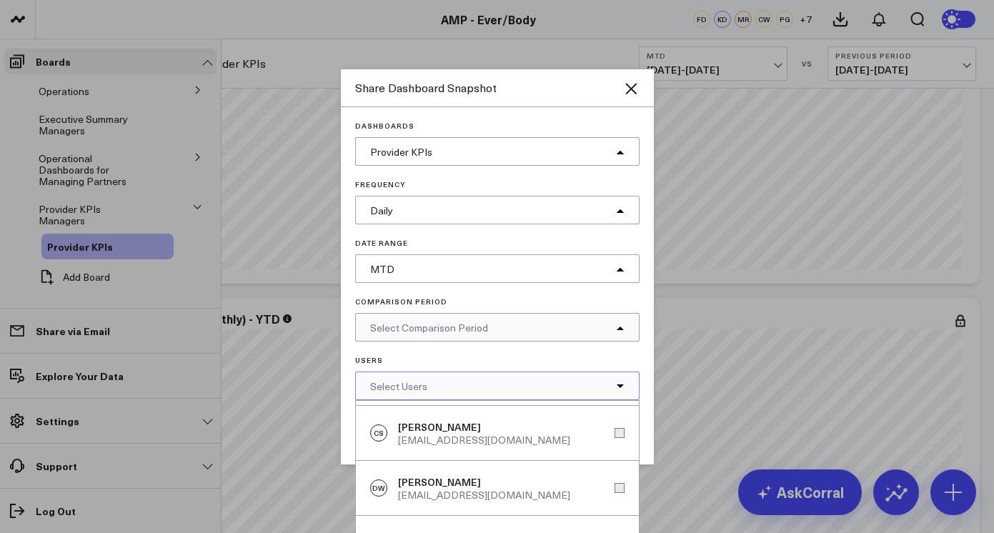
scroll to position [1315, 0]
click at [631, 78] on div "Share Dashboard Snapshot" at bounding box center [497, 88] width 313 height 38
click at [630, 95] on icon "Close" at bounding box center [630, 88] width 17 height 17
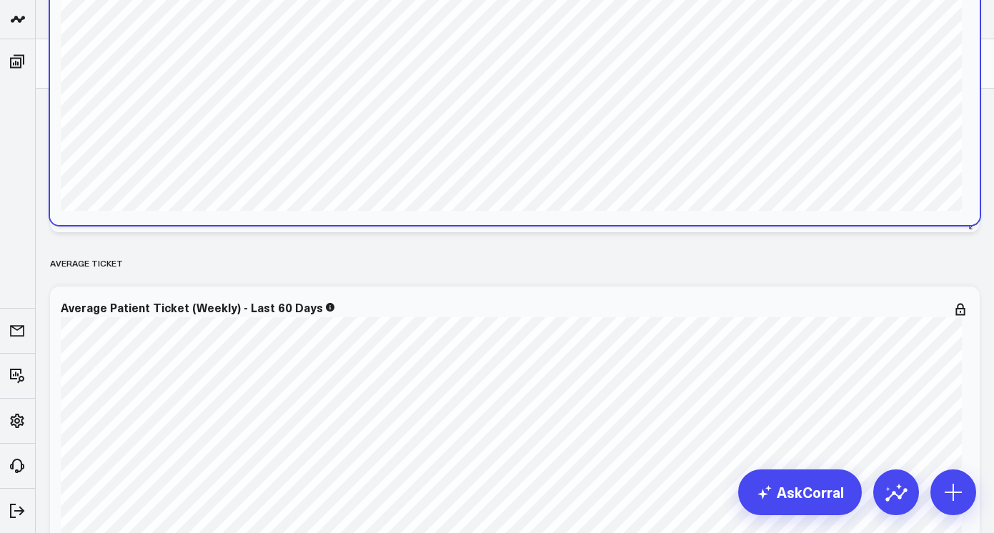
scroll to position [897, 0]
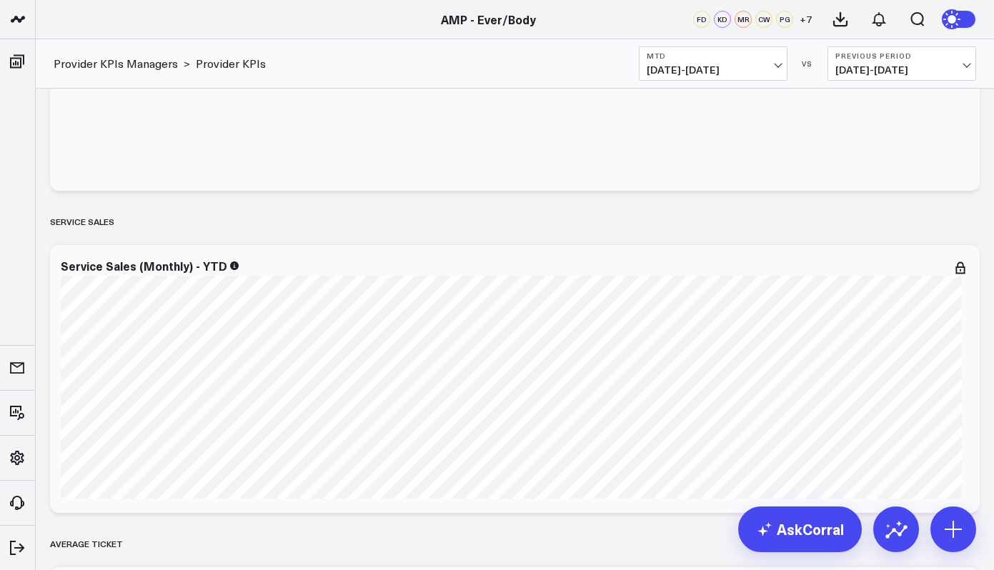
scroll to position [234, 0]
